Goal: Transaction & Acquisition: Purchase product/service

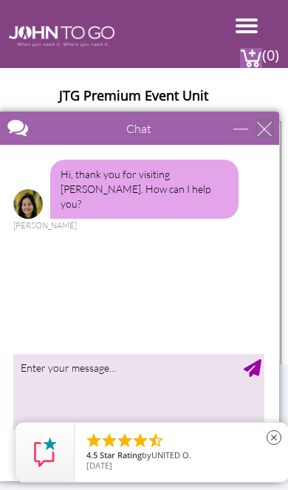
click at [257, 126] on div "close" at bounding box center [264, 128] width 15 height 15
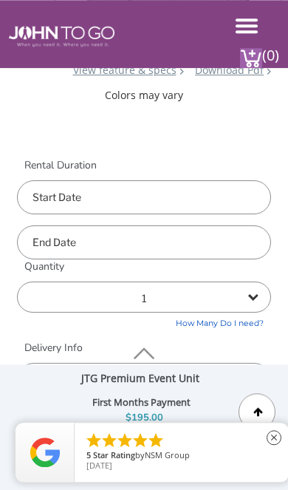
scroll to position [299, 0]
click at [217, 199] on input "text" at bounding box center [144, 197] width 254 height 34
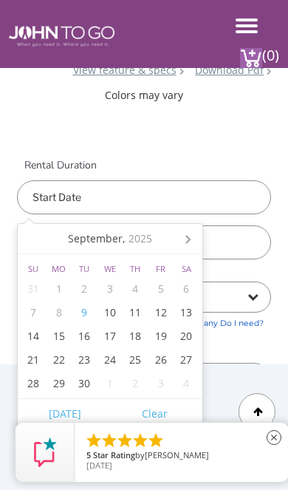
click at [189, 240] on icon at bounding box center [188, 239] width 4 height 7
click at [164, 311] on div "10" at bounding box center [162, 313] width 26 height 24
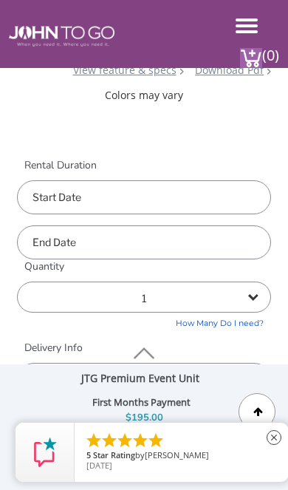
type input "[DATE]"
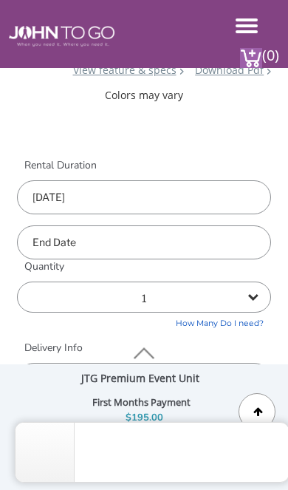
click at [242, 241] on input "text" at bounding box center [144, 242] width 254 height 34
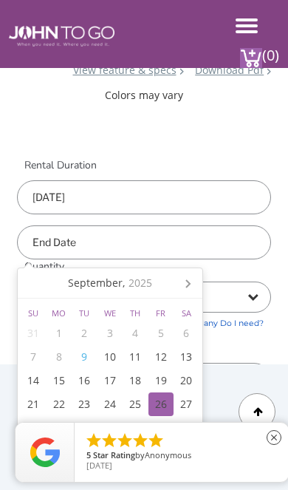
click at [160, 404] on div "26" at bounding box center [162, 405] width 26 height 24
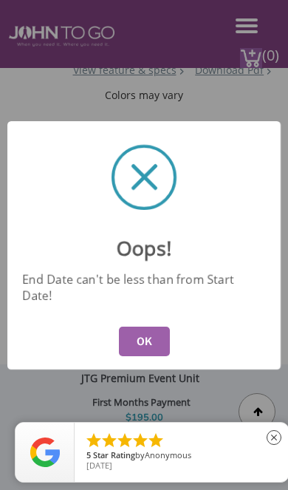
click at [151, 356] on button "OK" at bounding box center [144, 342] width 51 height 30
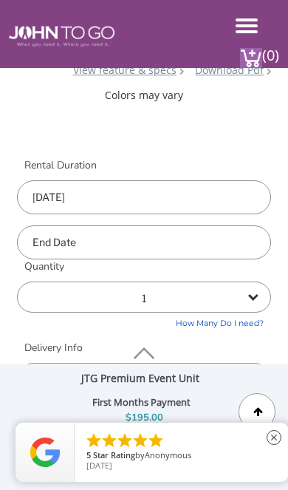
click at [206, 236] on input "text" at bounding box center [144, 242] width 254 height 34
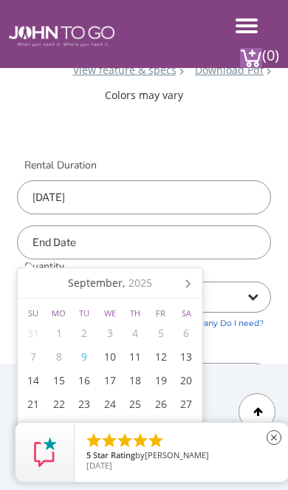
click at [191, 282] on icon at bounding box center [188, 283] width 24 height 24
click at [163, 402] on div "24" at bounding box center [162, 405] width 26 height 24
type input "[DATE]"
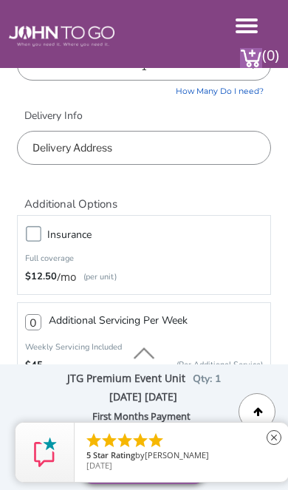
click at [193, 150] on input "text" at bounding box center [144, 148] width 254 height 34
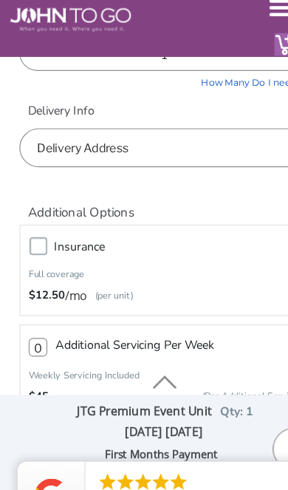
type input "11520"
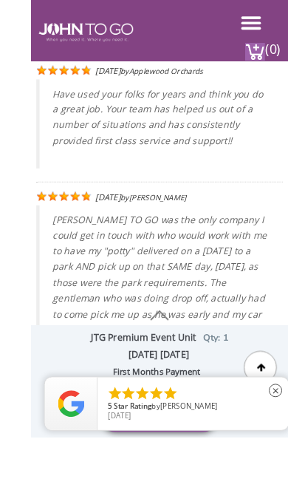
scroll to position [6563, 0]
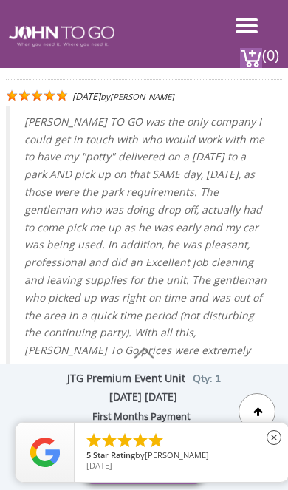
click at [266, 454] on link "close" at bounding box center [274, 437] width 33 height 33
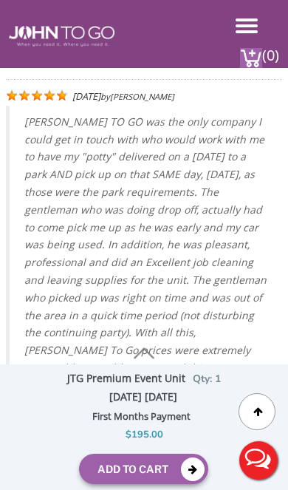
click at [149, 484] on button "Add To Cart" at bounding box center [143, 469] width 129 height 30
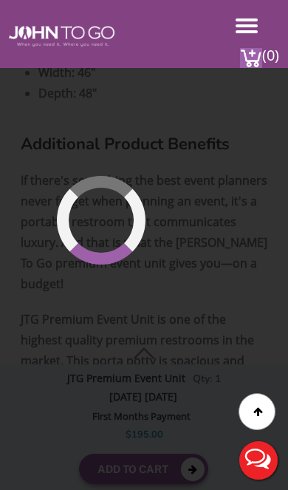
scroll to position [439, 0]
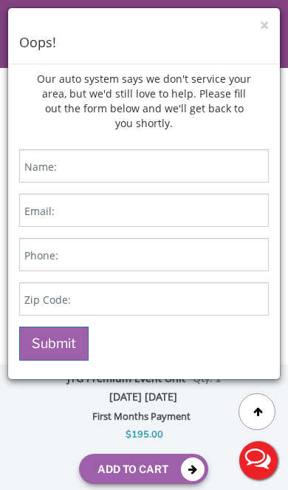
click at [262, 26] on button "×" at bounding box center [264, 26] width 9 height 16
